Goal: Complete application form: Complete application form

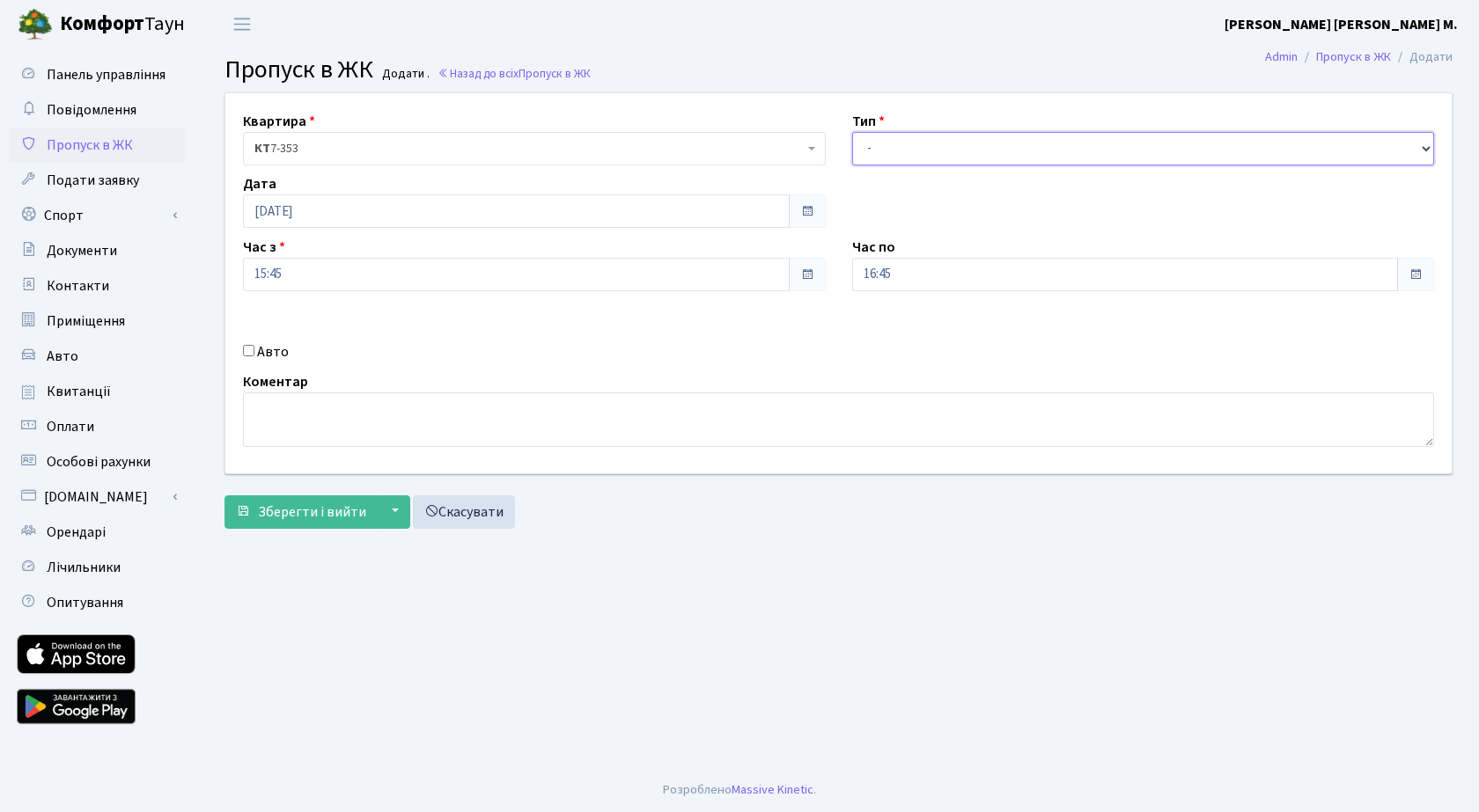
drag, startPoint x: 926, startPoint y: 152, endPoint x: 932, endPoint y: 165, distance: 14.3
click at [929, 149] on select "- Доставка Таксі Гості Сервіс" at bounding box center [1143, 149] width 583 height 34
select select "3"
click at [852, 132] on select "- Доставка Таксі Гості Сервіс" at bounding box center [1143, 149] width 583 height 34
click at [316, 516] on span "Зберегти і вийти" at bounding box center [312, 512] width 108 height 20
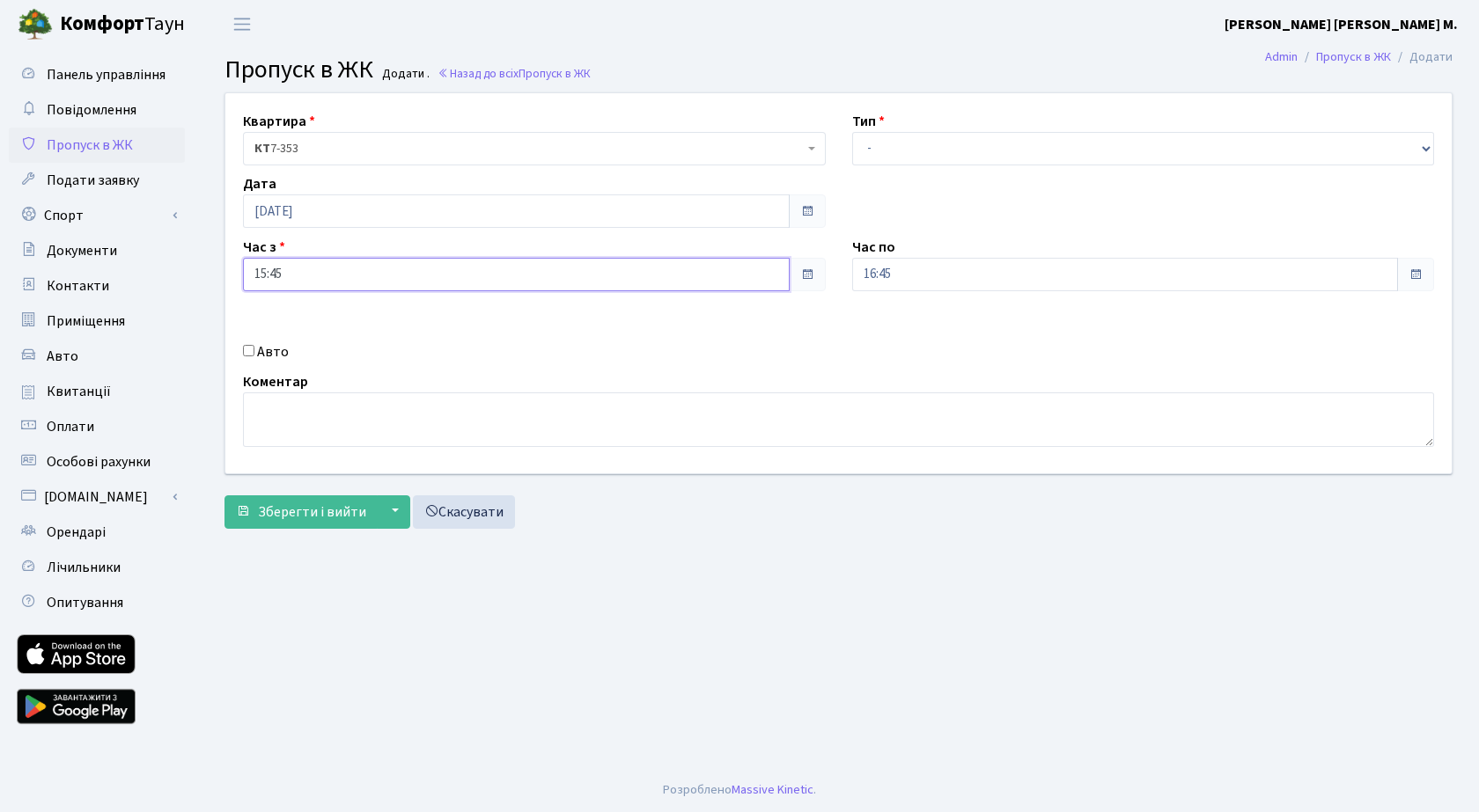
click at [358, 281] on input "15:45" at bounding box center [516, 275] width 547 height 34
click at [298, 332] on icon at bounding box center [291, 335] width 48 height 48
type input "16:45"
click at [946, 287] on input "16:45" at bounding box center [1125, 275] width 547 height 34
click at [913, 330] on icon at bounding box center [900, 335] width 48 height 48
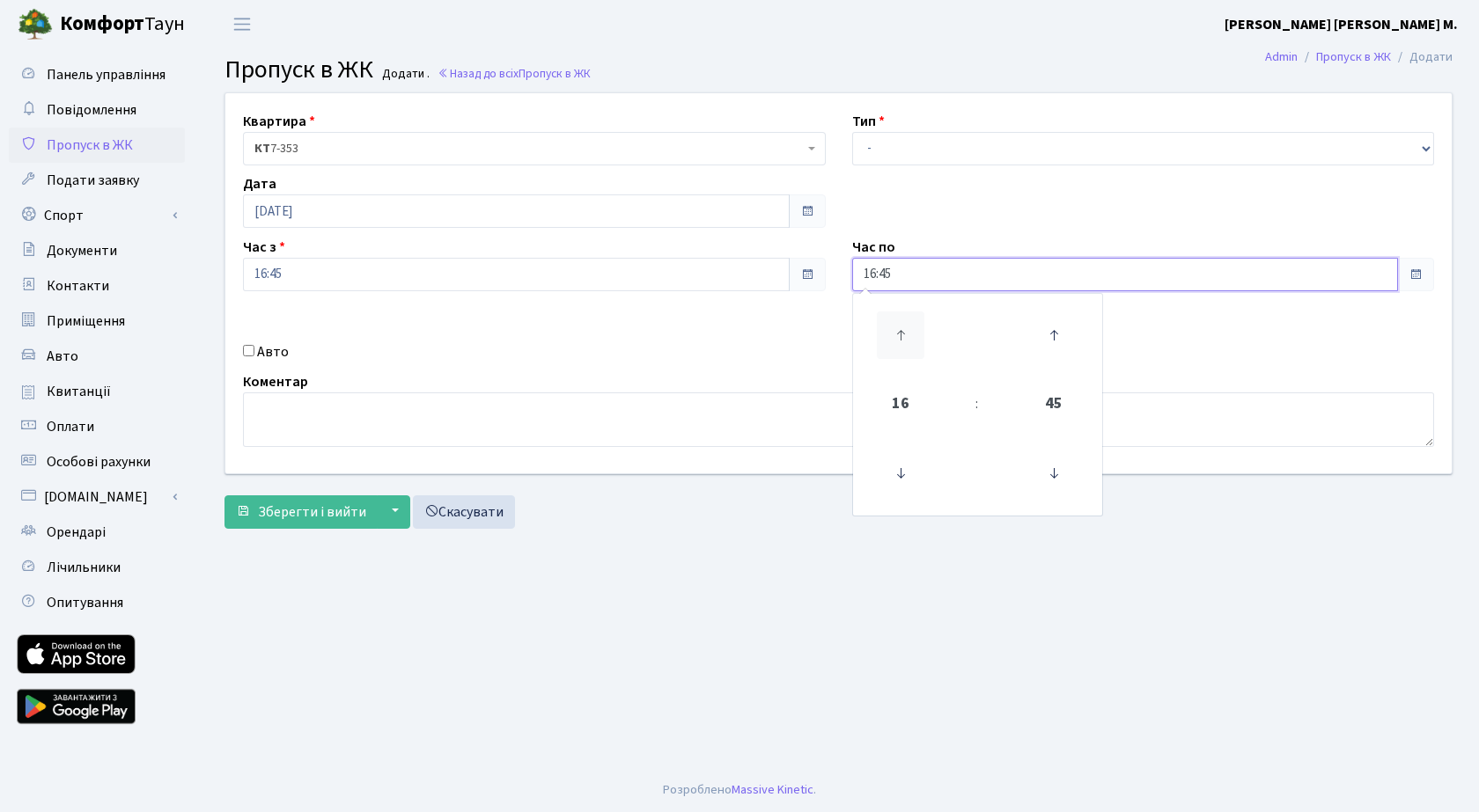
type input "17:45"
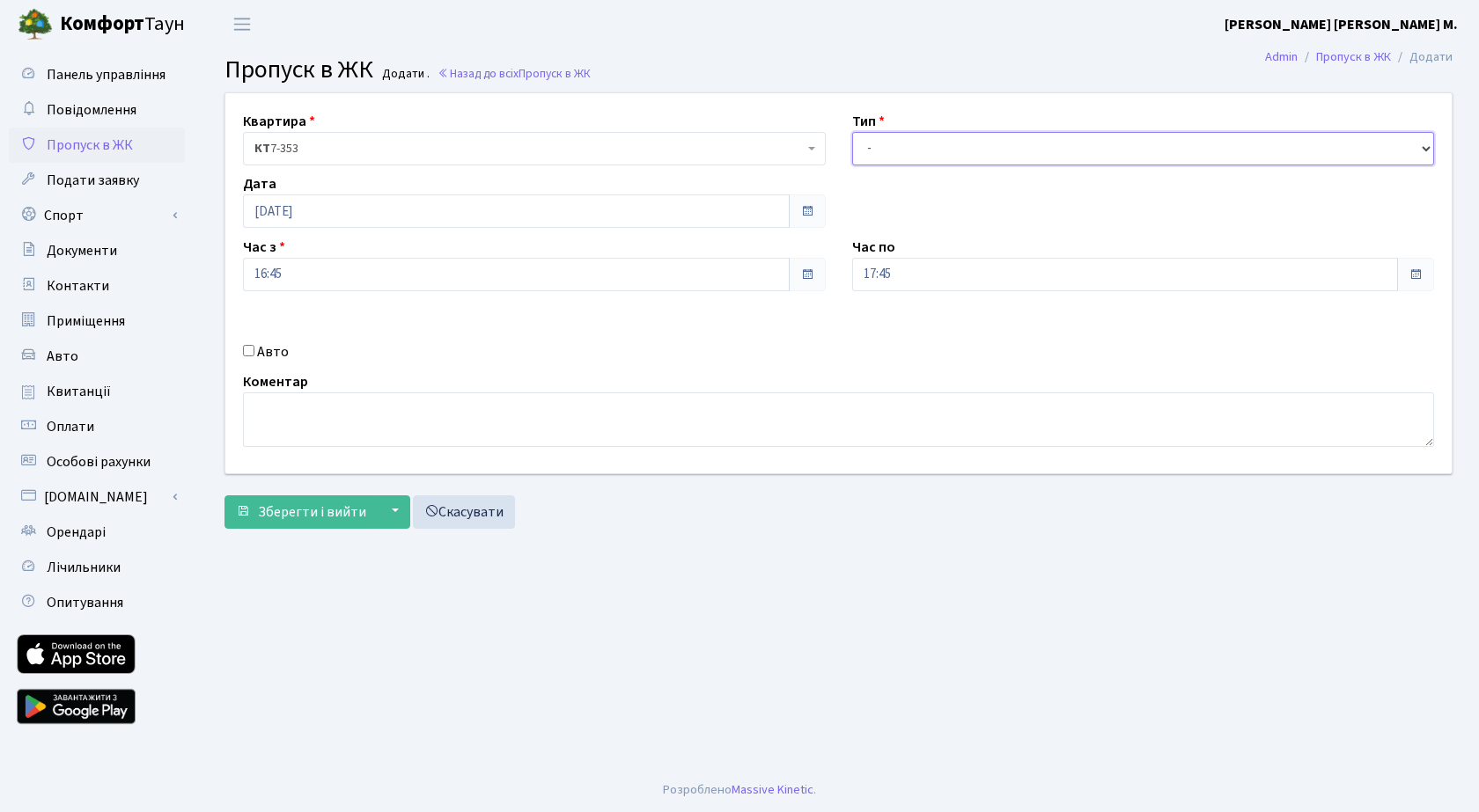
click at [944, 137] on select "- Доставка Таксі Гості Сервіс" at bounding box center [1143, 149] width 583 height 34
select select "3"
click at [852, 132] on select "- Доставка Таксі Гості Сервіс" at bounding box center [1143, 149] width 583 height 34
click at [288, 523] on button "Зберегти і вийти" at bounding box center [300, 513] width 153 height 34
